Goal: Task Accomplishment & Management: Manage account settings

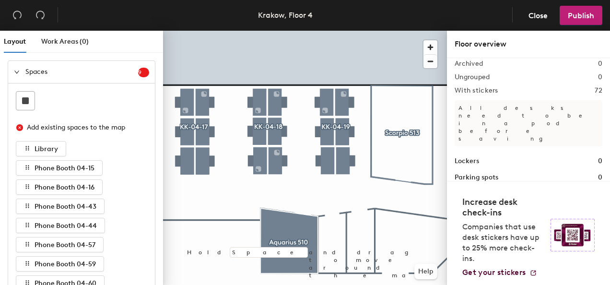
scroll to position [79, 0]
click at [328, 31] on div at bounding box center [305, 31] width 284 height 0
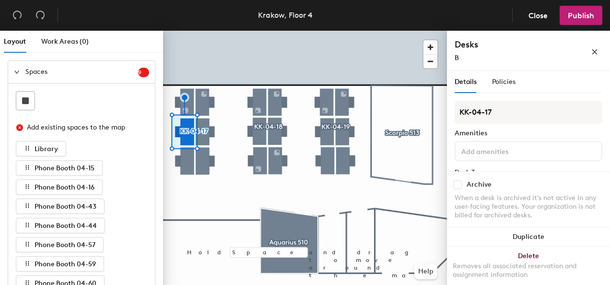
scroll to position [48, 0]
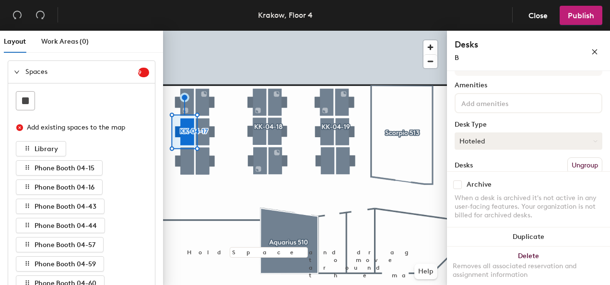
click at [593, 139] on icon at bounding box center [595, 141] width 4 height 4
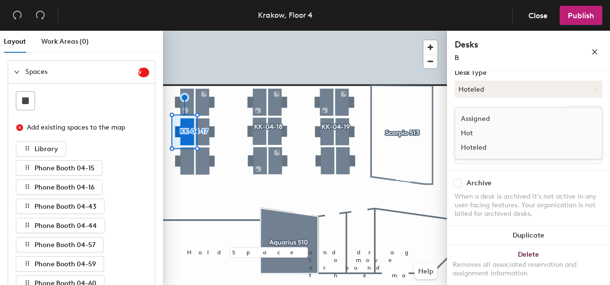
scroll to position [105, 0]
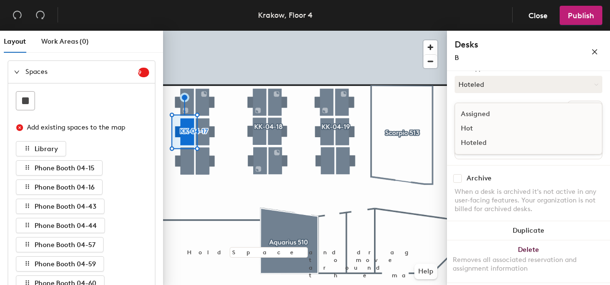
click at [490, 162] on div "KK-04-17 Amenities Desk Type Hoteled Assigned Hot Hoteled Desks Ungroup Name B" at bounding box center [529, 80] width 148 height 169
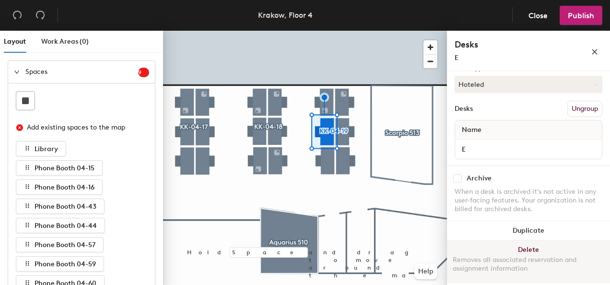
click at [517, 249] on button "Delete Removes all associated reservation and assignment information" at bounding box center [528, 261] width 163 height 42
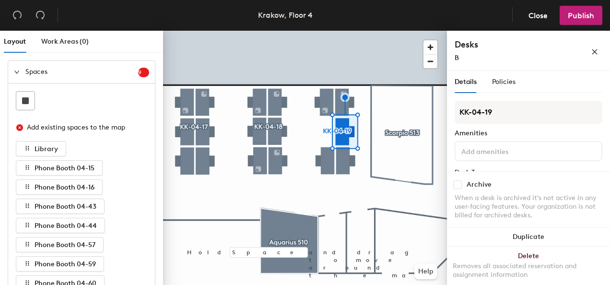
scroll to position [48, 0]
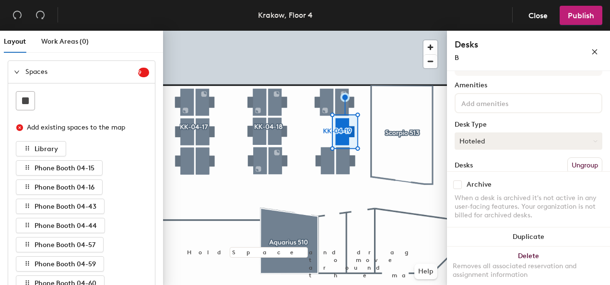
click at [516, 148] on button "Hoteled" at bounding box center [529, 140] width 148 height 17
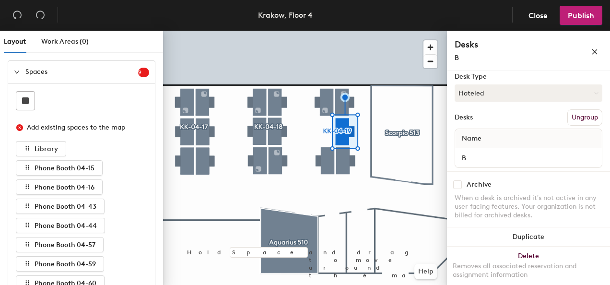
click at [502, 183] on div "Archive" at bounding box center [529, 184] width 148 height 9
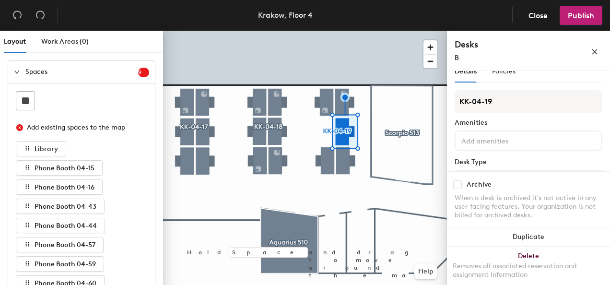
scroll to position [0, 0]
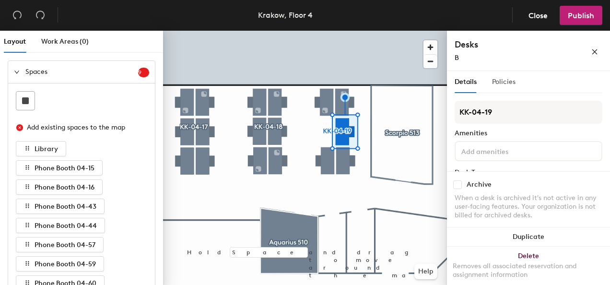
click at [505, 88] on div "Policies" at bounding box center [503, 82] width 23 height 22
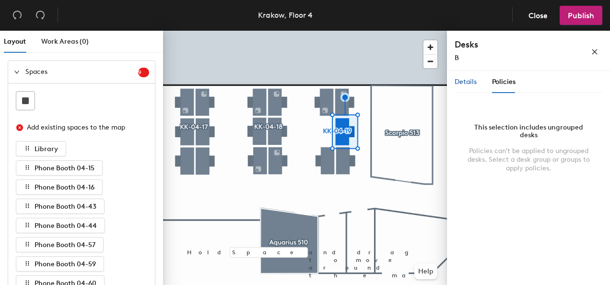
click at [471, 86] on div "Details" at bounding box center [466, 82] width 22 height 11
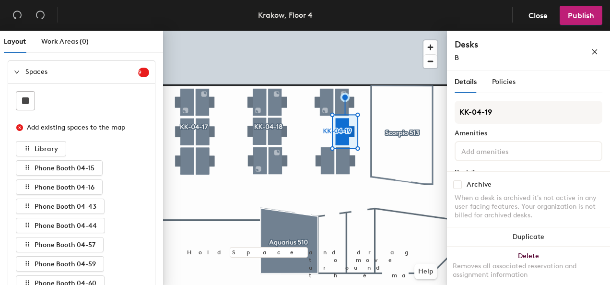
click at [18, 72] on icon "expanded" at bounding box center [17, 72] width 6 height 6
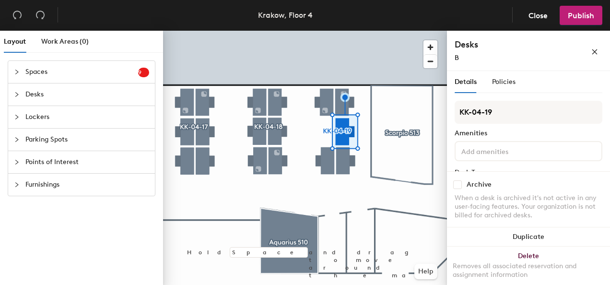
click at [63, 92] on span "Desks" at bounding box center [87, 94] width 124 height 22
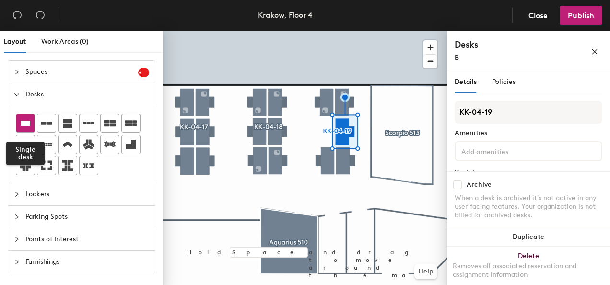
click at [30, 119] on icon at bounding box center [26, 123] width 12 height 12
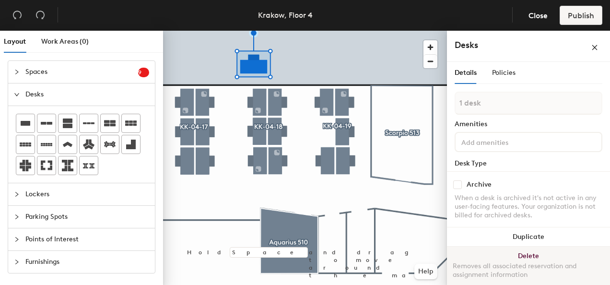
click at [520, 257] on button "Delete Removes all associated reservation and assignment information" at bounding box center [528, 267] width 163 height 42
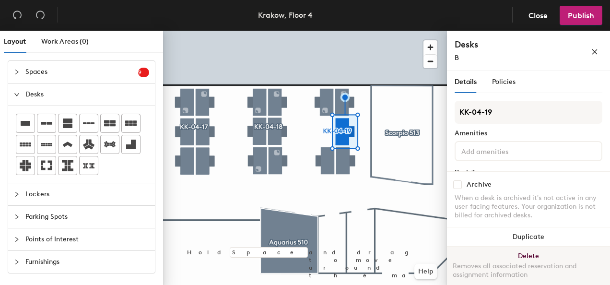
click at [532, 253] on button "Delete Removes all associated reservation and assignment information" at bounding box center [528, 267] width 163 height 42
click at [533, 252] on button "Delete Removes all associated reservation and assignment information" at bounding box center [528, 267] width 163 height 42
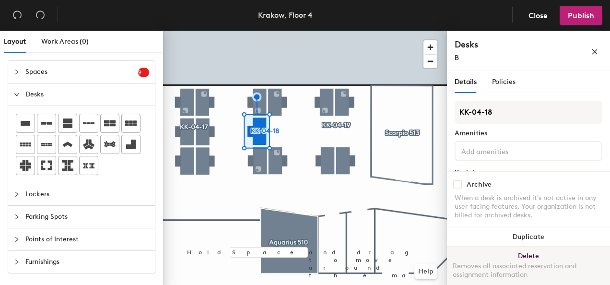
click at [525, 259] on button "Delete Removes all associated reservation and assignment information" at bounding box center [528, 267] width 163 height 42
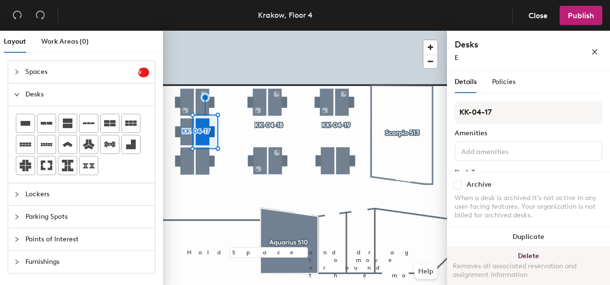
click at [520, 255] on button "Delete Removes all associated reservation and assignment information" at bounding box center [528, 267] width 163 height 42
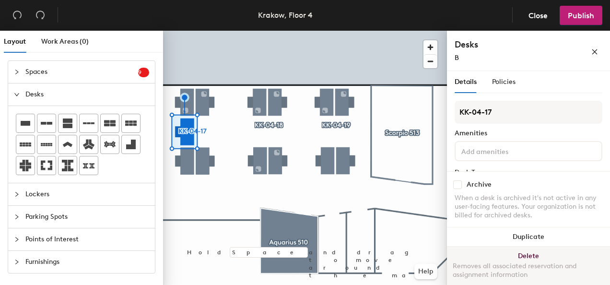
click at [524, 253] on button "Delete Removes all associated reservation and assignment information" at bounding box center [528, 267] width 163 height 42
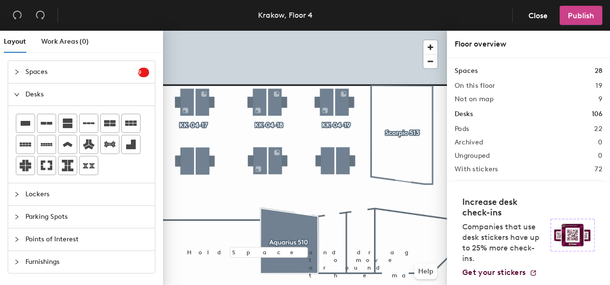
click at [573, 21] on button "Publish" at bounding box center [581, 15] width 43 height 19
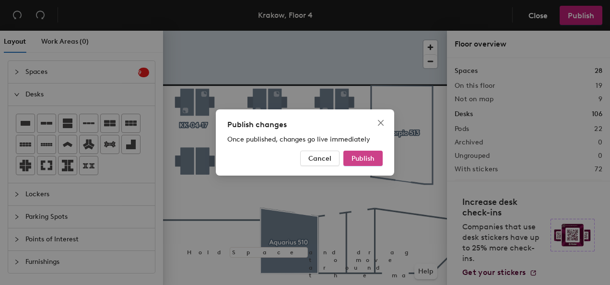
click at [375, 157] on button "Publish" at bounding box center [362, 158] width 39 height 15
